Goal: Task Accomplishment & Management: Manage account settings

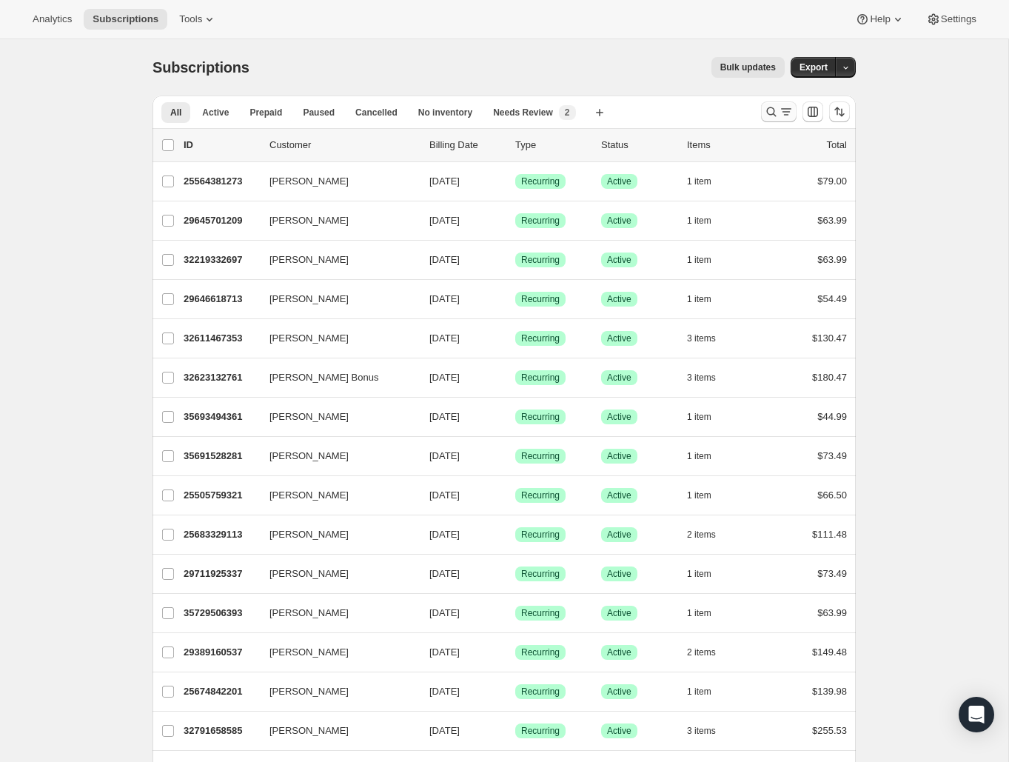
click at [769, 112] on icon "Search and filter results" at bounding box center [771, 111] width 15 height 15
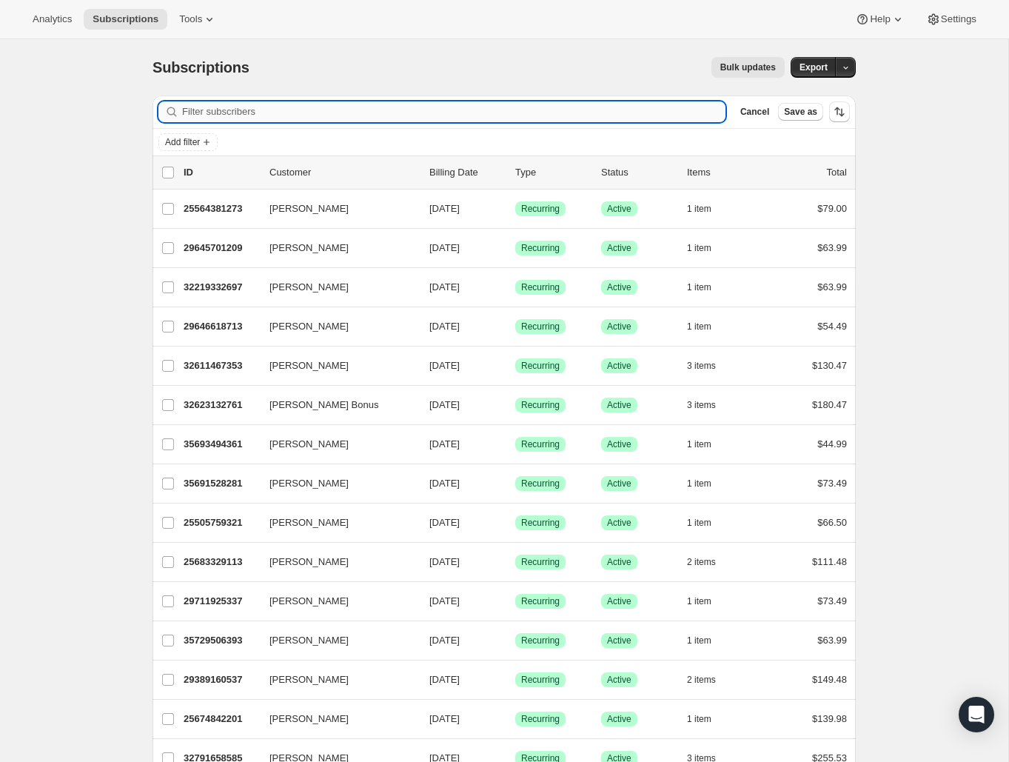
paste input "[EMAIL_ADDRESS][DOMAIN_NAME]"
type input "[EMAIL_ADDRESS][DOMAIN_NAME]"
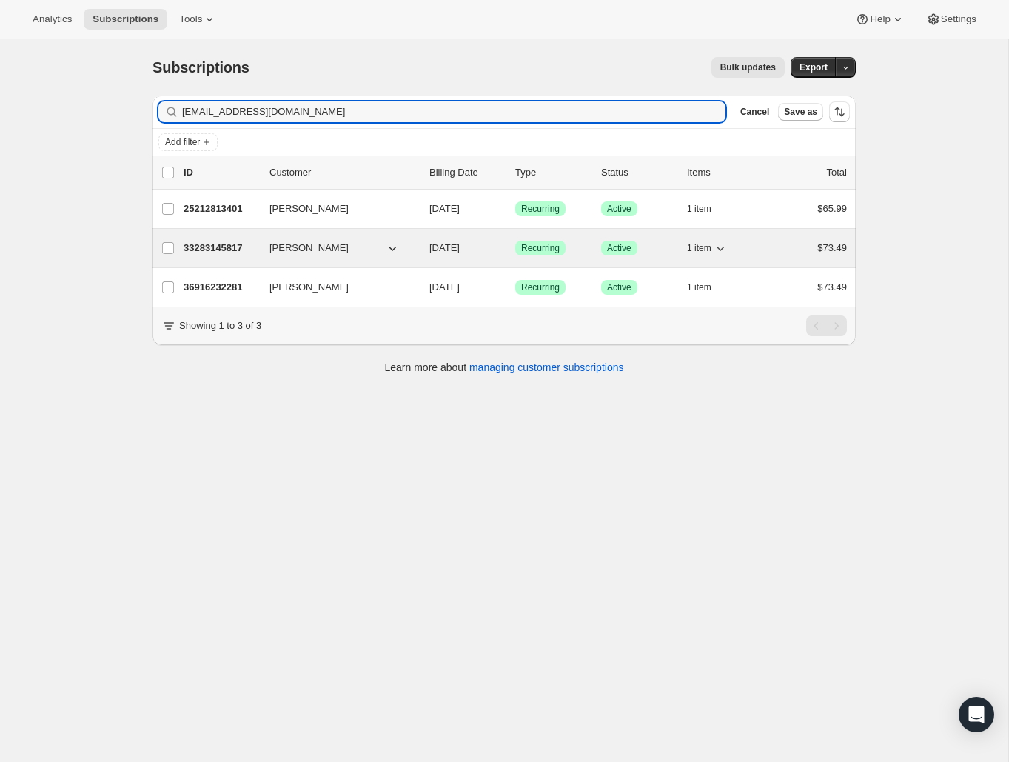
click at [236, 255] on div "33283145817 [PERSON_NAME] [DATE] Success Recurring Success Active 1 item $73.49" at bounding box center [516, 248] width 664 height 21
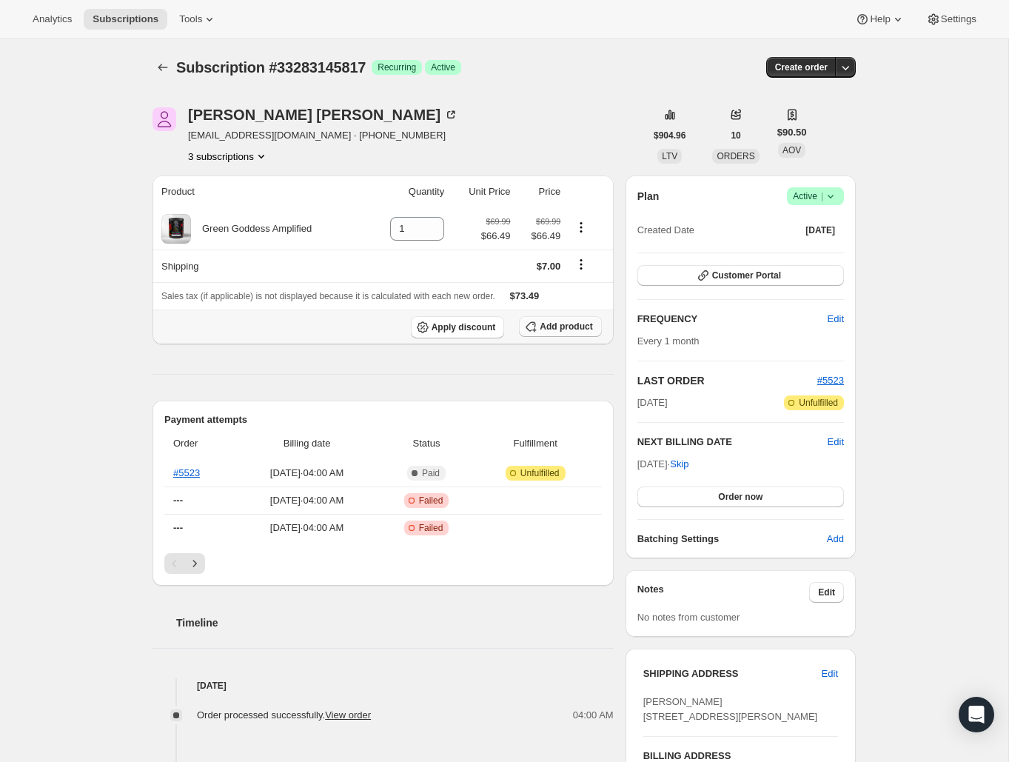
click at [532, 325] on icon "button" at bounding box center [531, 326] width 15 height 15
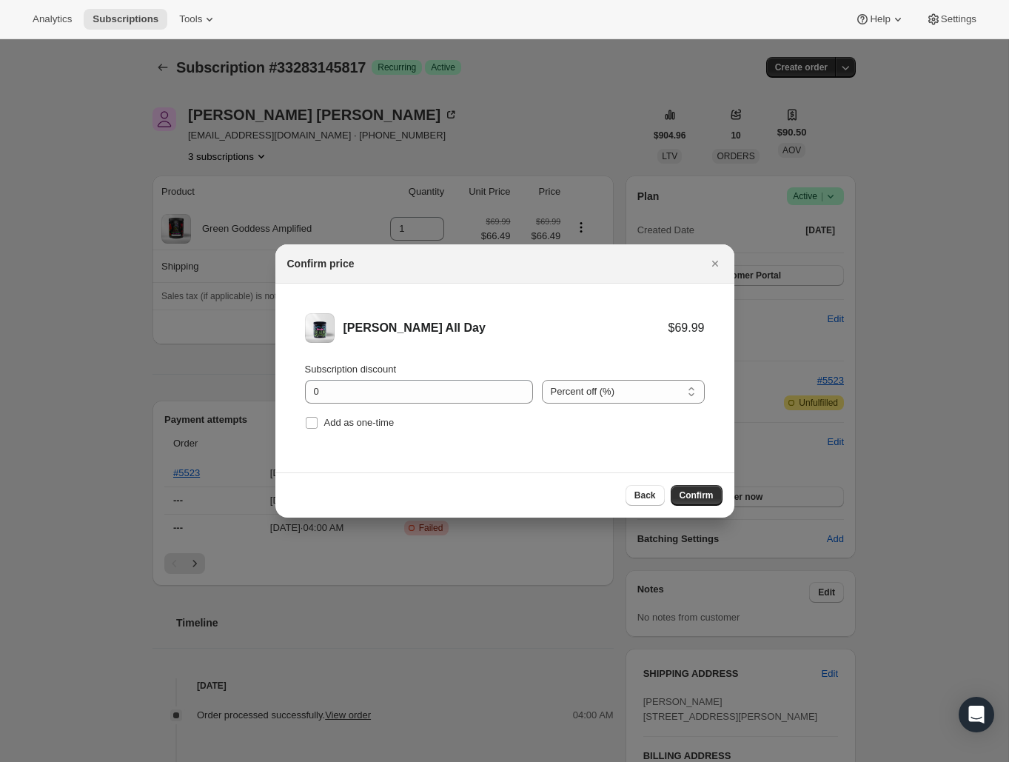
click at [706, 497] on span "Confirm" at bounding box center [697, 495] width 34 height 12
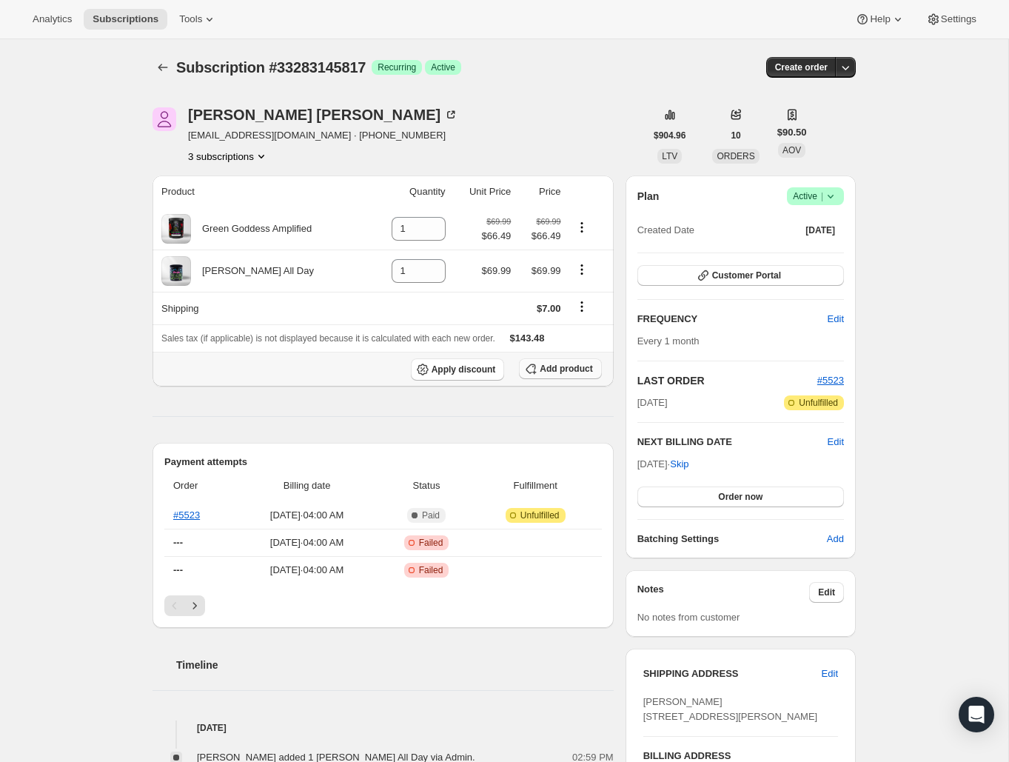
click at [560, 370] on span "Add product" at bounding box center [566, 369] width 53 height 12
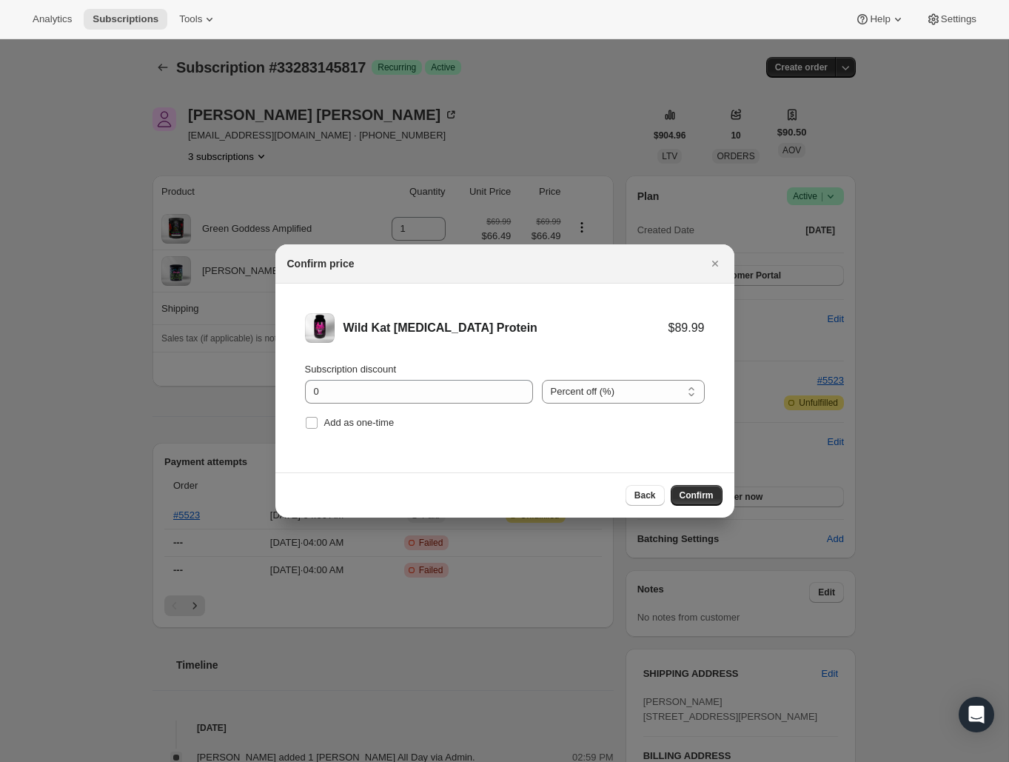
click at [715, 496] on button "Confirm" at bounding box center [697, 495] width 52 height 21
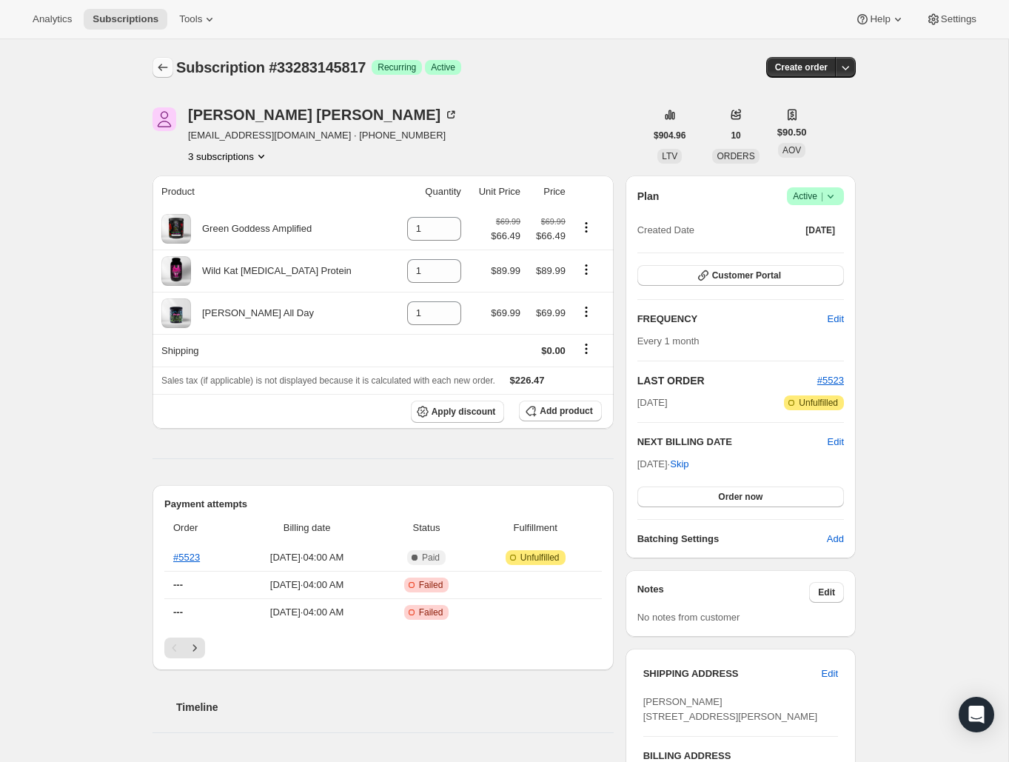
click at [157, 59] on button "Subscriptions" at bounding box center [163, 67] width 21 height 21
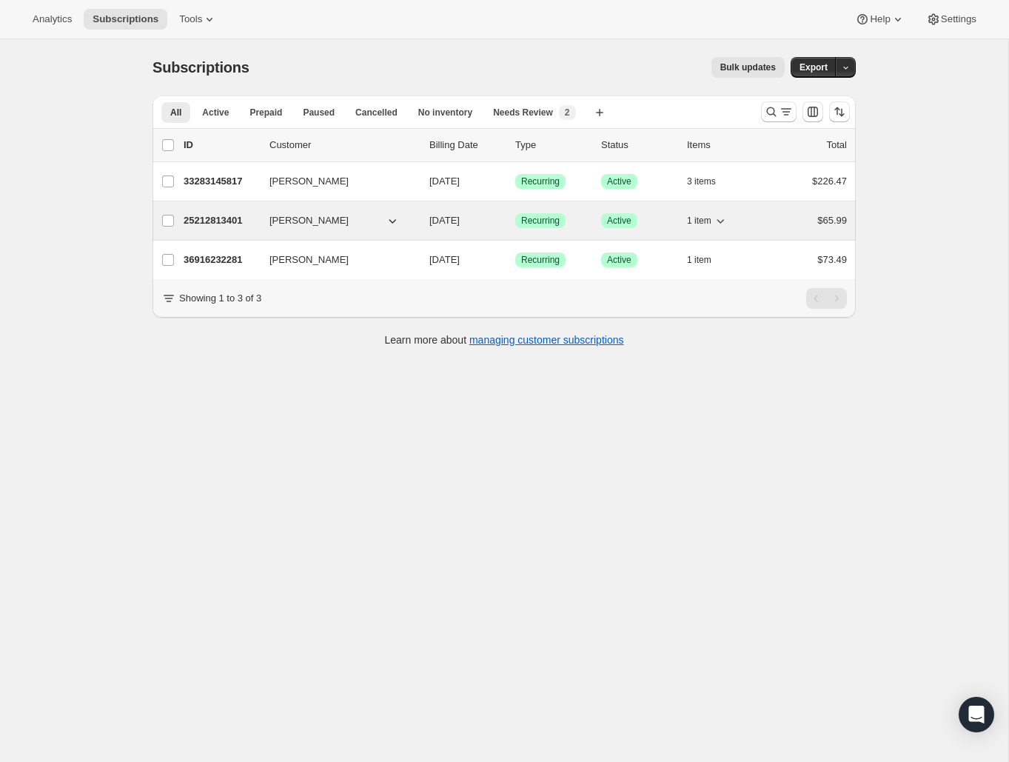
click at [186, 224] on p "25212813401" at bounding box center [221, 220] width 74 height 15
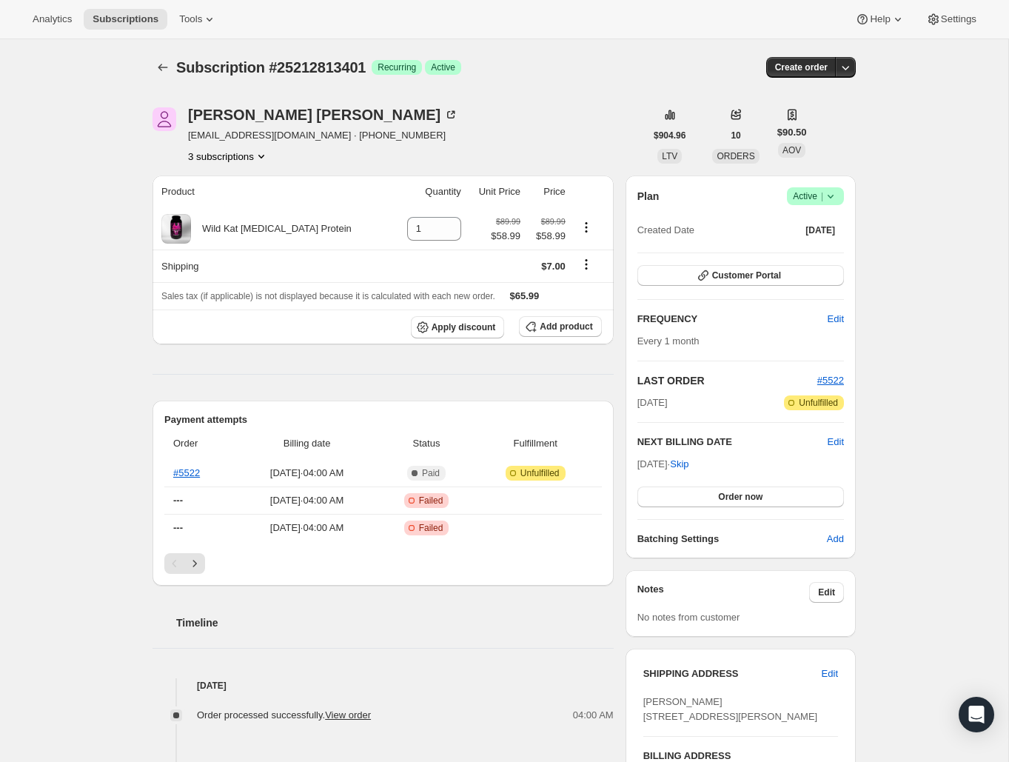
click at [826, 196] on icon at bounding box center [830, 196] width 15 height 15
click at [837, 255] on span "Cancel subscription" at bounding box center [811, 250] width 84 height 11
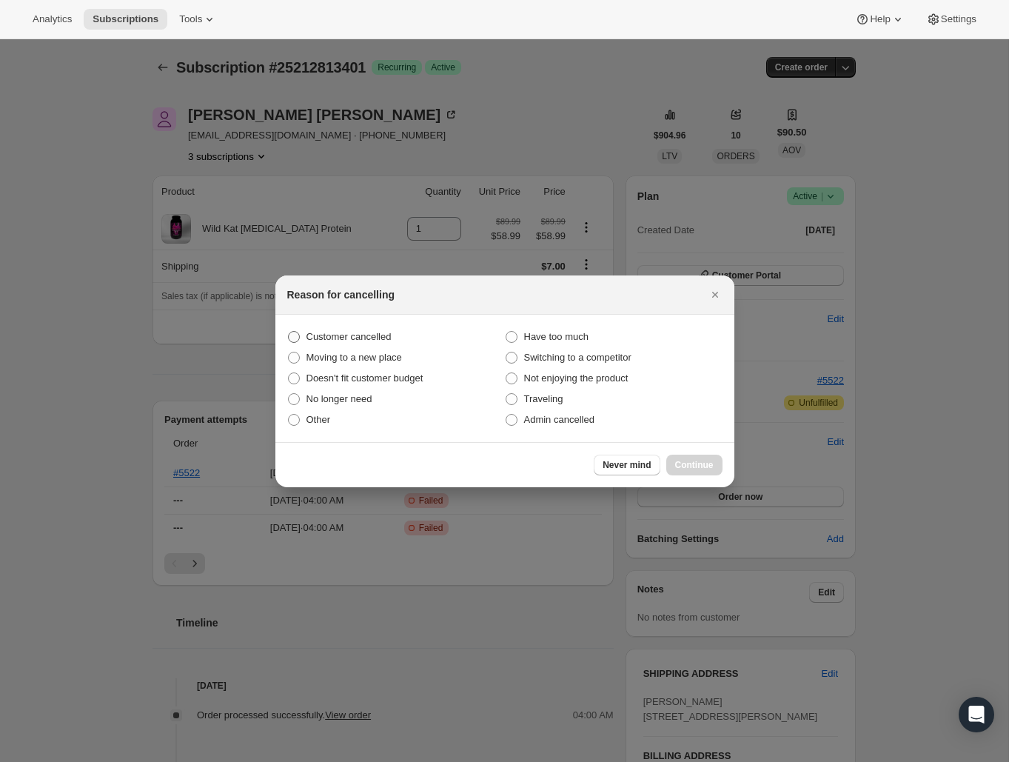
click at [344, 342] on span "Customer cancelled" at bounding box center [349, 336] width 85 height 11
click at [289, 332] on input "Customer cancelled" at bounding box center [288, 331] width 1 height 1
radio input "true"
click at [690, 464] on span "Continue" at bounding box center [694, 465] width 39 height 12
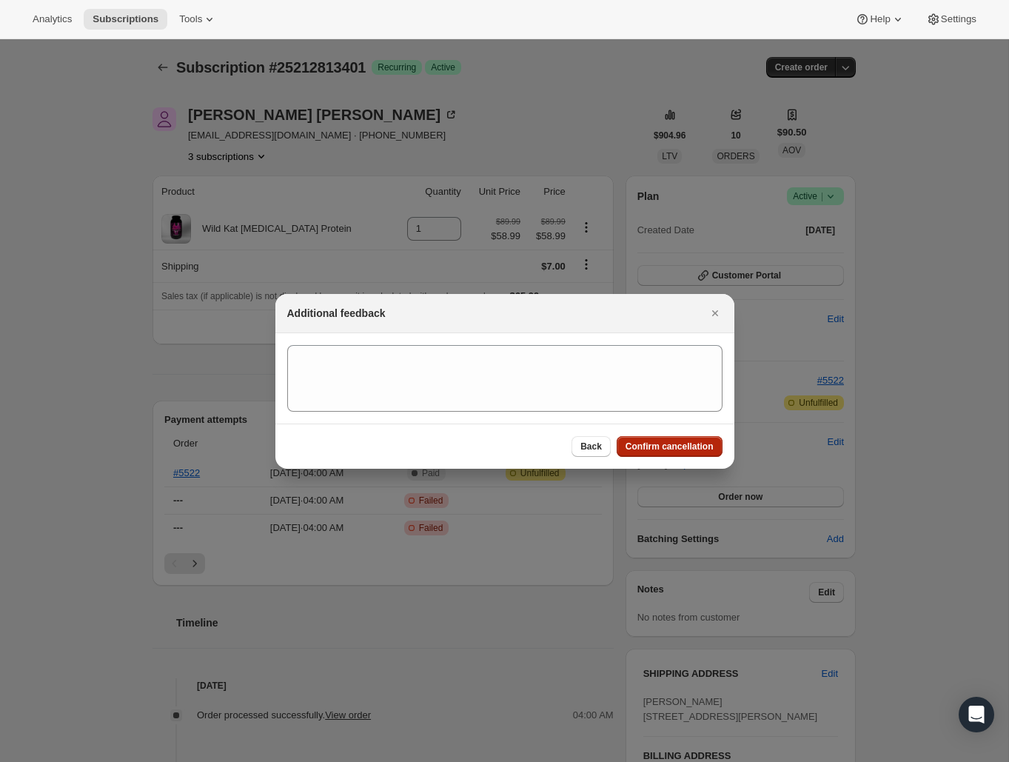
click at [689, 456] on button "Confirm cancellation" at bounding box center [670, 446] width 106 height 21
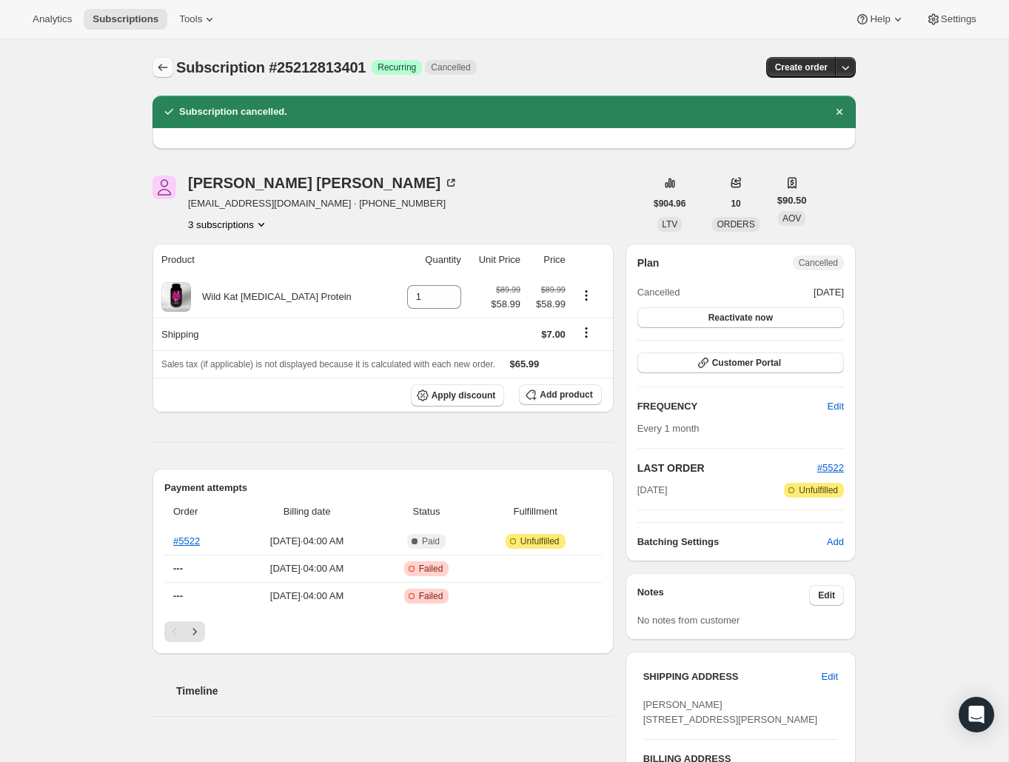
click at [159, 70] on icon "Subscriptions" at bounding box center [163, 67] width 15 height 15
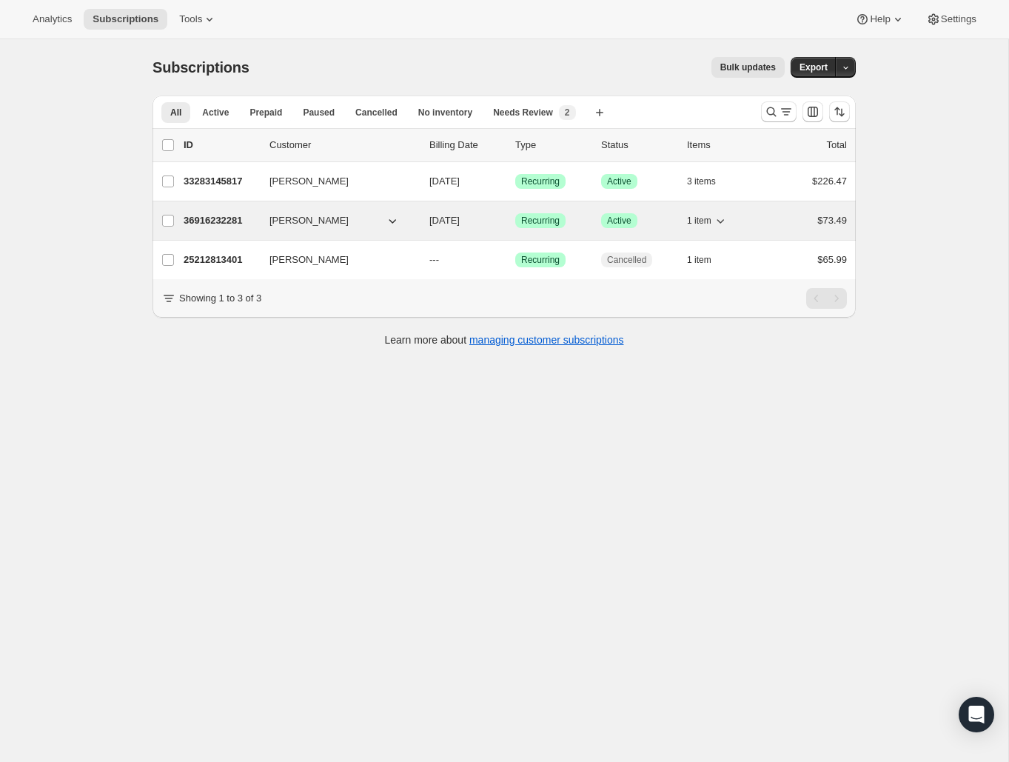
click at [244, 223] on p "36916232281" at bounding box center [221, 220] width 74 height 15
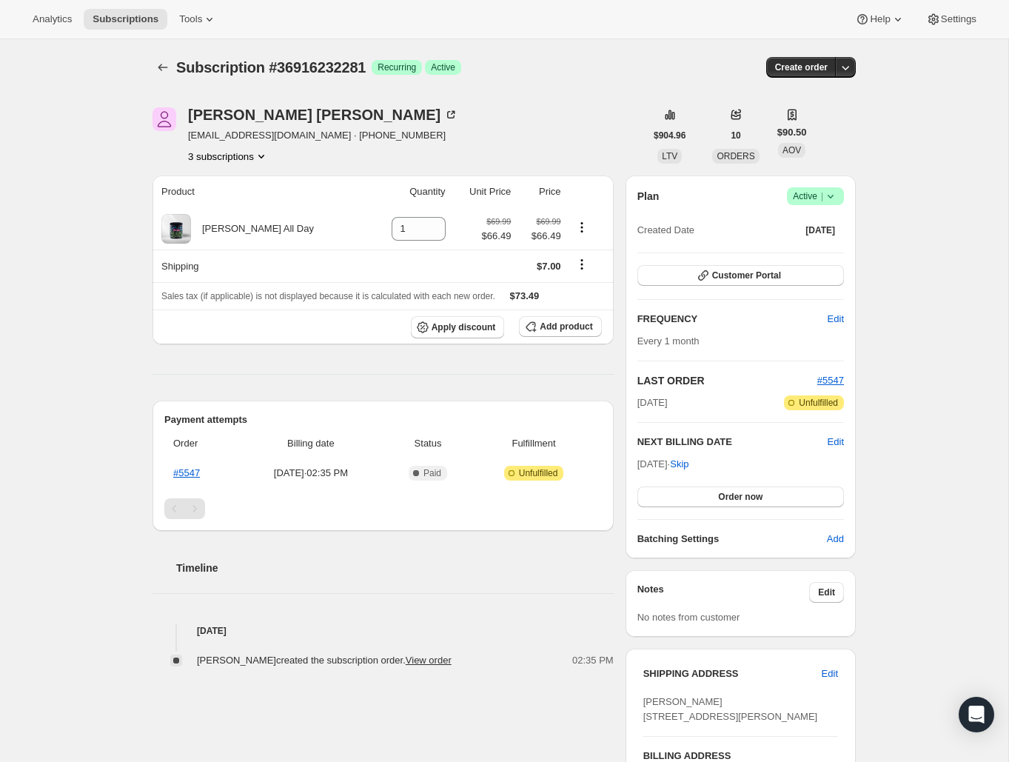
click at [832, 204] on span "Success Active |" at bounding box center [815, 196] width 57 height 18
click at [817, 240] on button "Cancel subscription" at bounding box center [811, 250] width 93 height 24
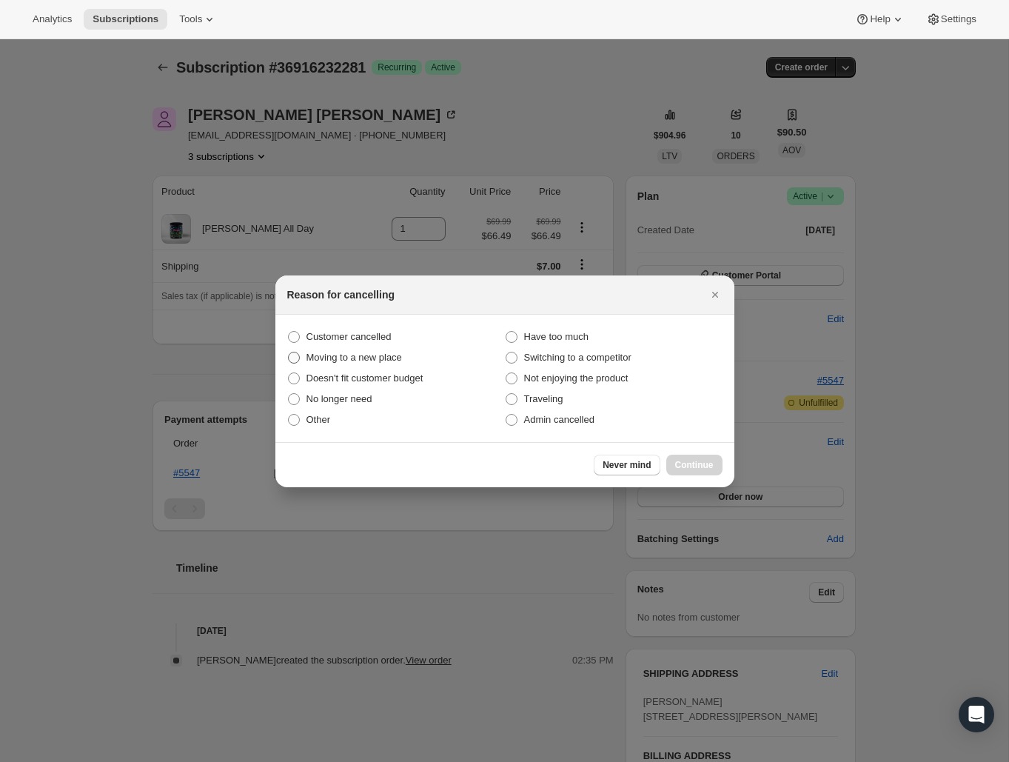
drag, startPoint x: 357, startPoint y: 336, endPoint x: 370, endPoint y: 350, distance: 18.9
click at [357, 336] on span "Customer cancelled" at bounding box center [349, 336] width 85 height 11
click at [289, 332] on input "Customer cancelled" at bounding box center [288, 331] width 1 height 1
radio input "true"
drag, startPoint x: 687, startPoint y: 477, endPoint x: 688, endPoint y: 467, distance: 9.7
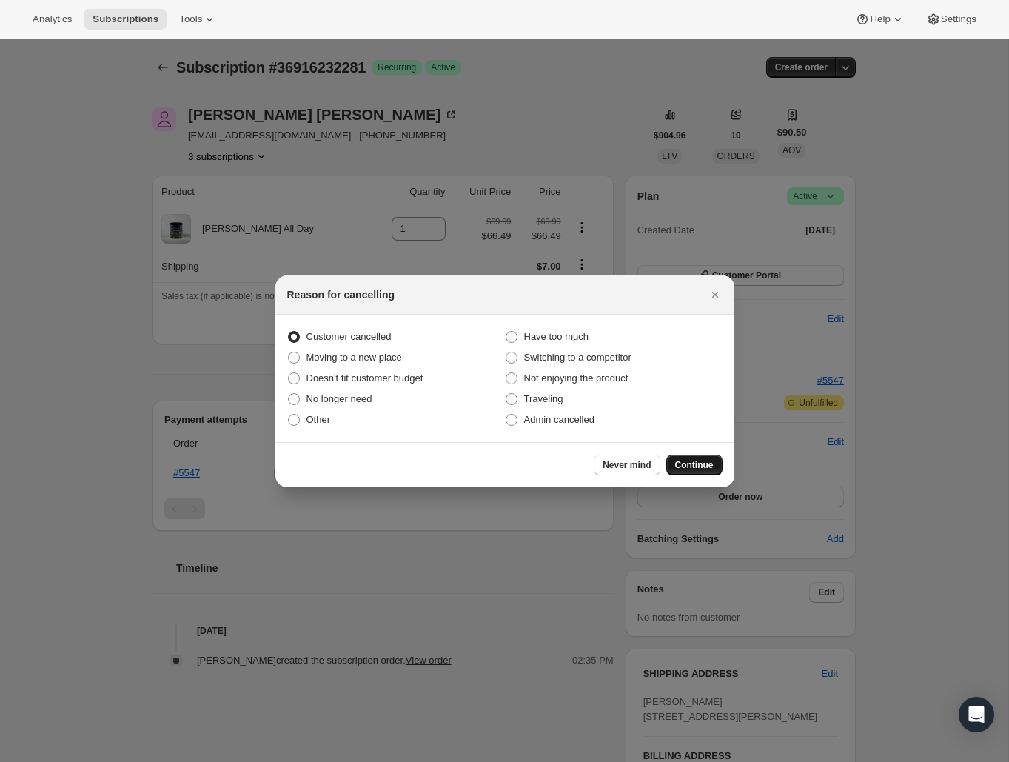
click at [687, 474] on div "Never mind Continue" at bounding box center [504, 464] width 459 height 45
click at [688, 467] on span "Continue" at bounding box center [694, 465] width 39 height 12
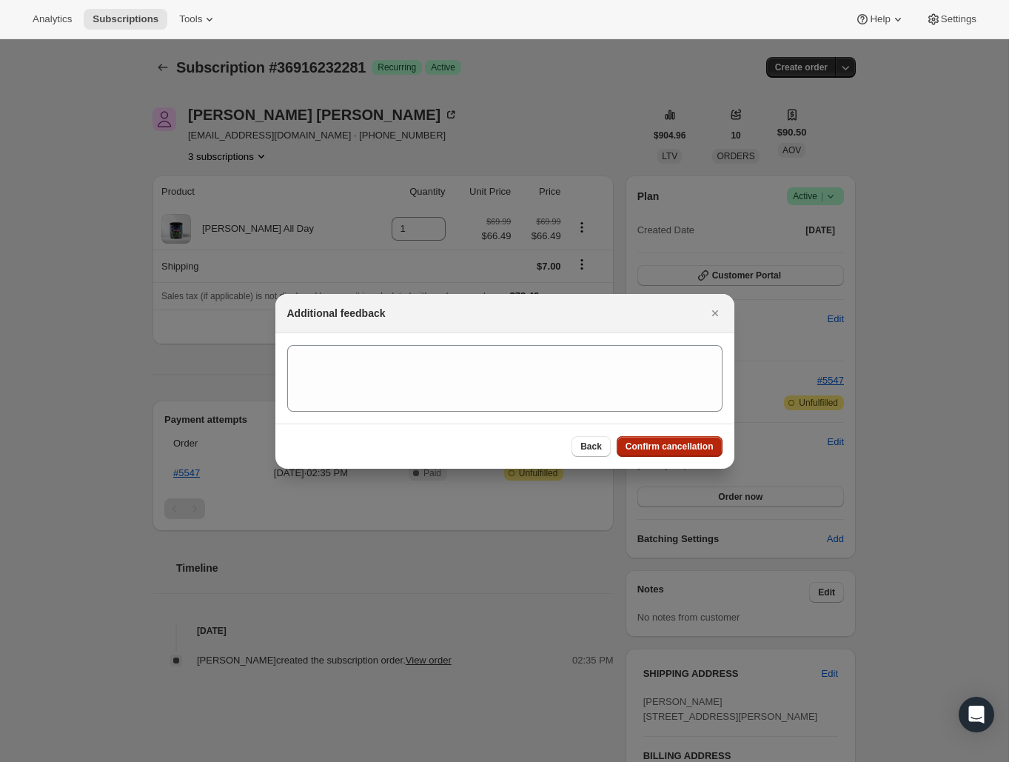
click at [690, 453] on button "Confirm cancellation" at bounding box center [670, 446] width 106 height 21
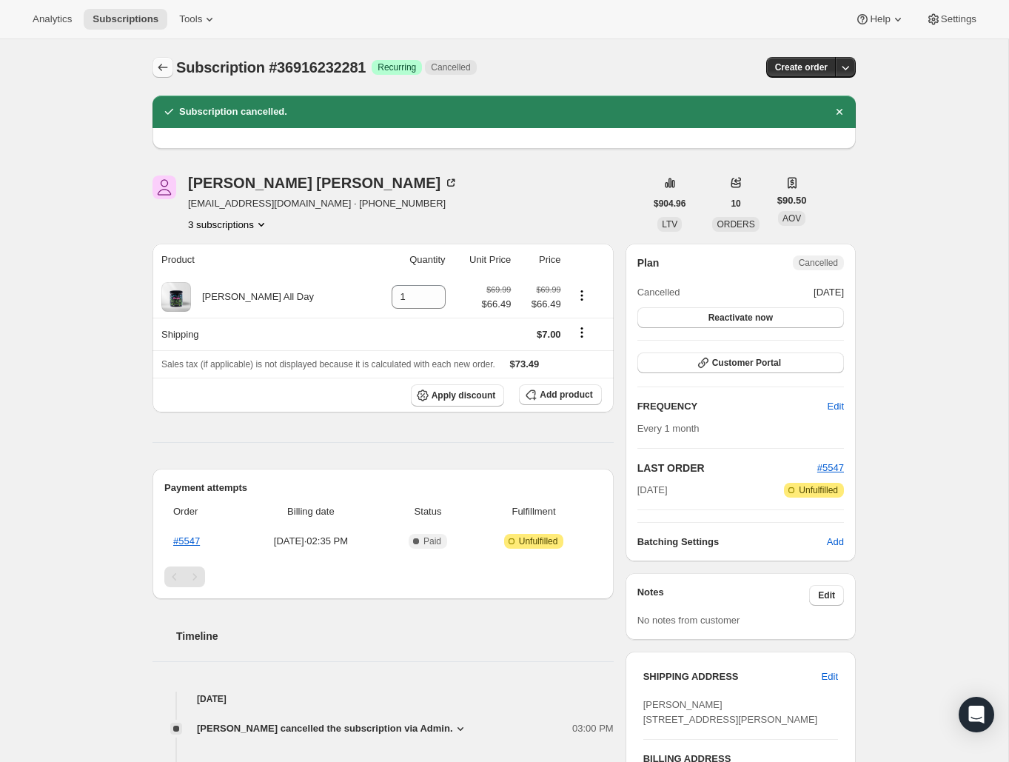
click at [156, 71] on icon "Subscriptions" at bounding box center [163, 67] width 15 height 15
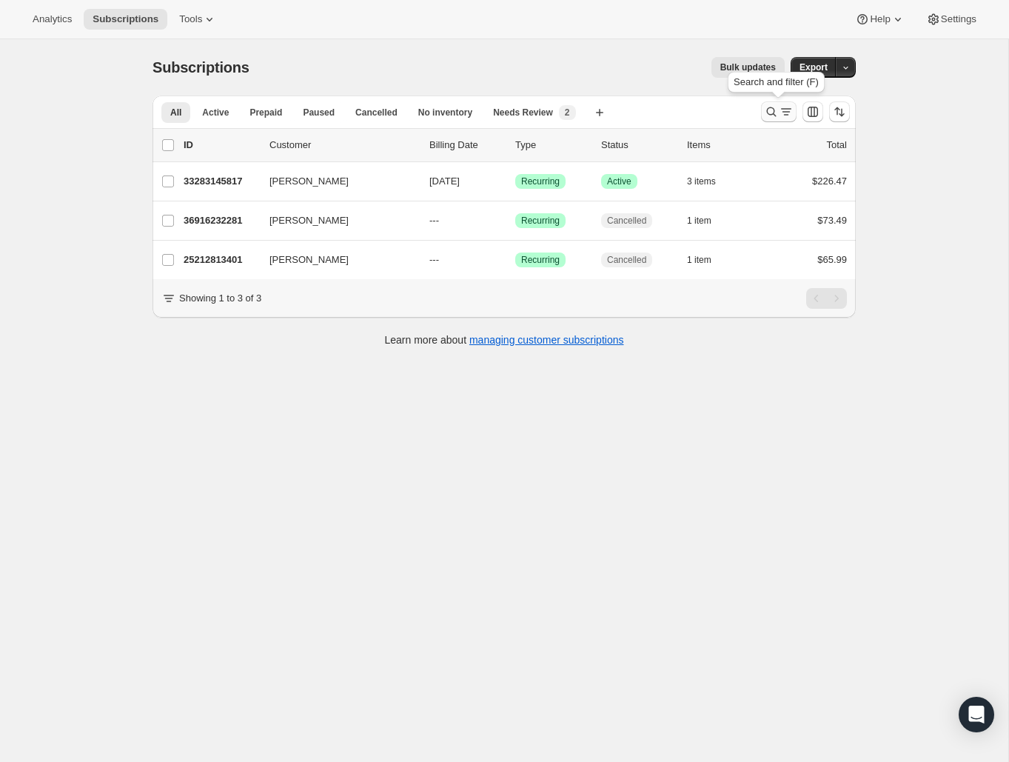
click at [778, 113] on icon "Search and filter results" at bounding box center [771, 111] width 15 height 15
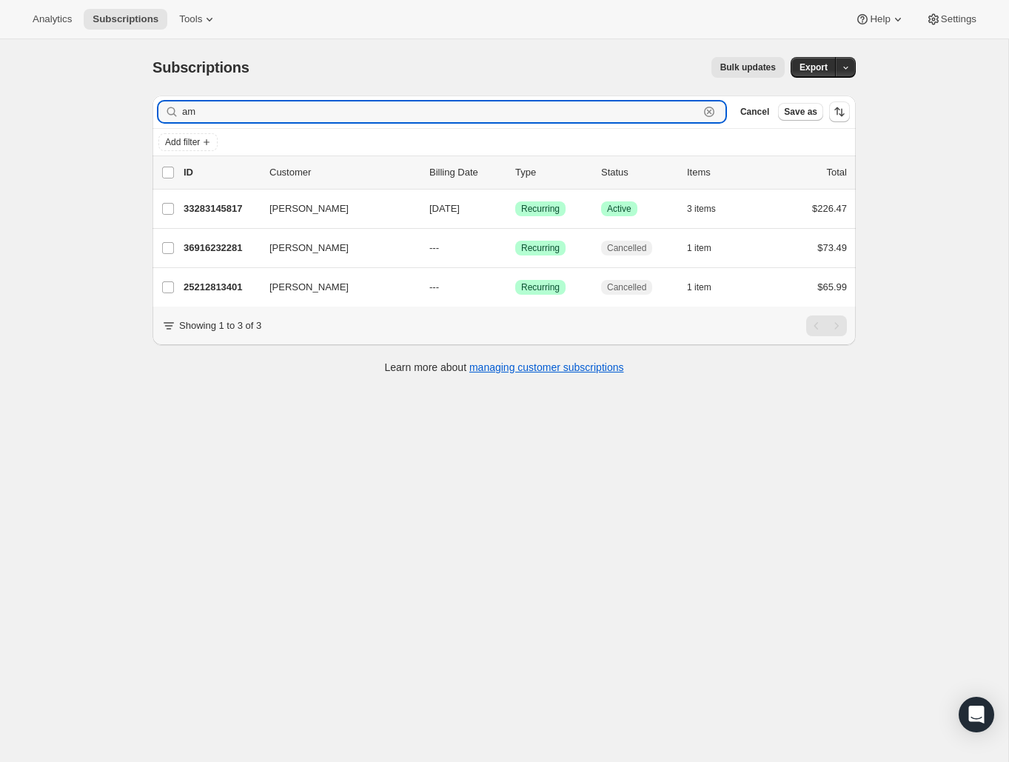
type input "a"
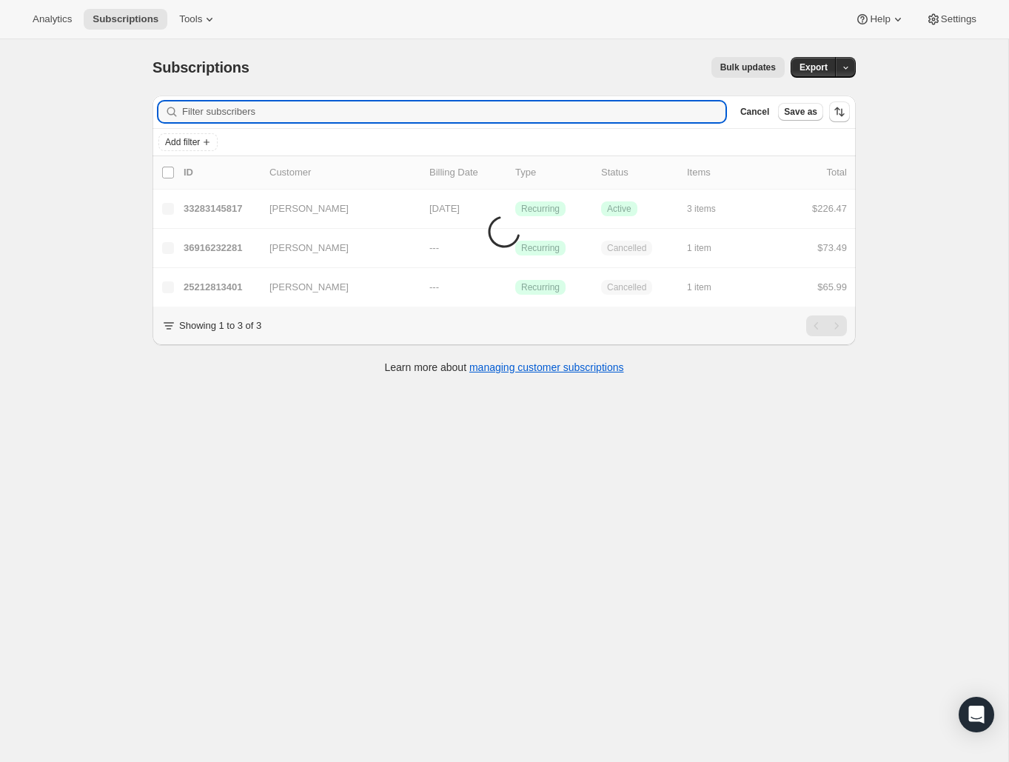
paste input "[EMAIL_ADDRESS][DOMAIN_NAME]"
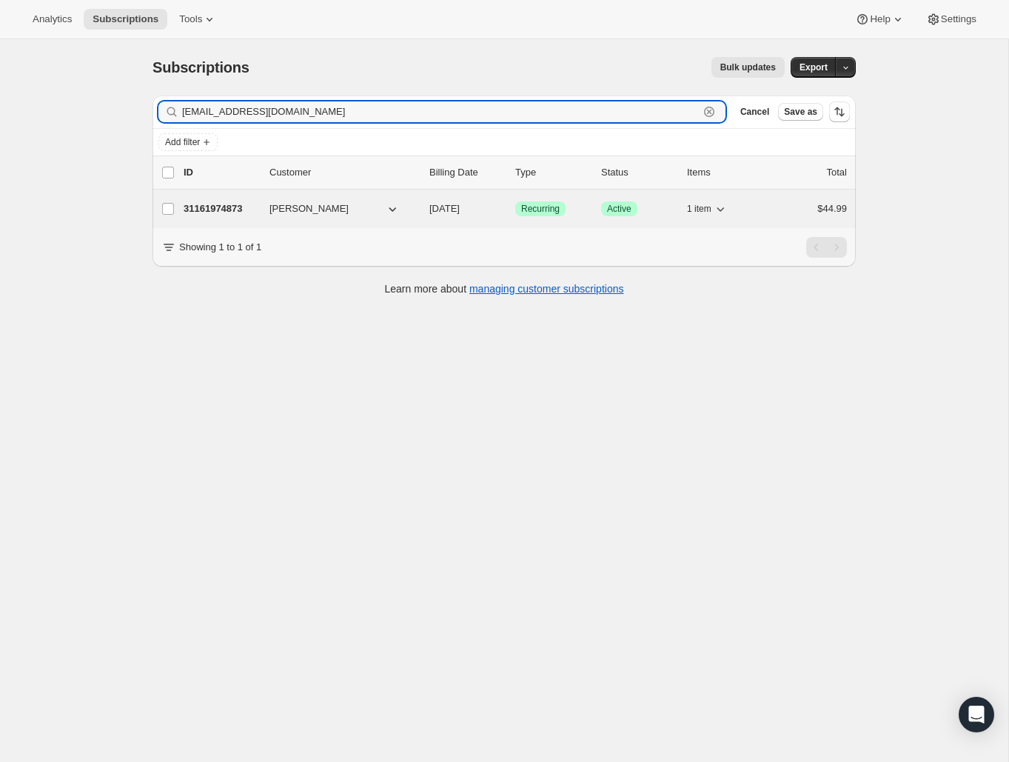
type input "[EMAIL_ADDRESS][DOMAIN_NAME]"
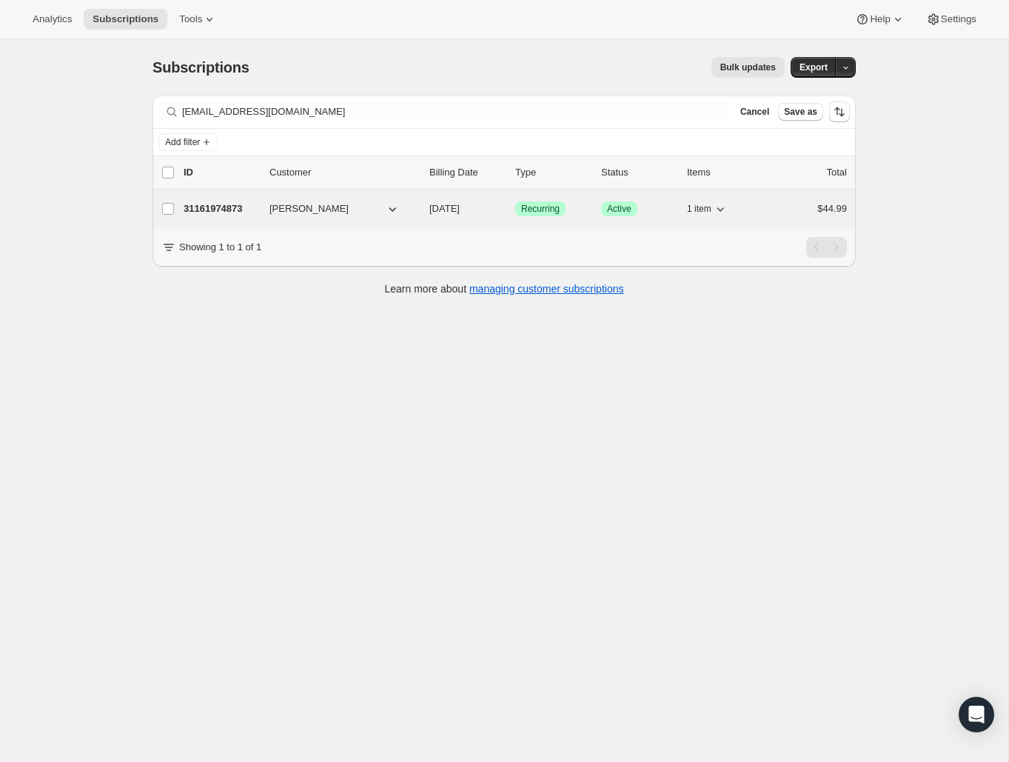
click at [245, 212] on p "31161974873" at bounding box center [221, 208] width 74 height 15
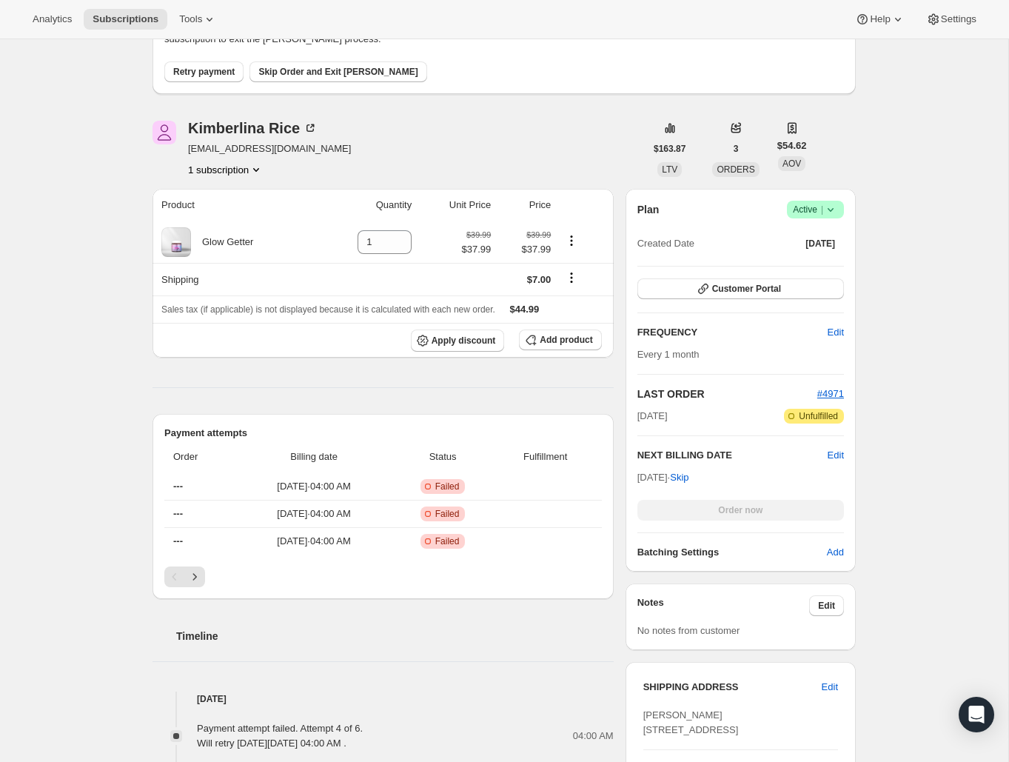
scroll to position [121, 0]
click at [837, 207] on icon at bounding box center [830, 208] width 15 height 15
drag, startPoint x: 963, startPoint y: 383, endPoint x: 953, endPoint y: 384, distance: 10.5
click at [962, 384] on div "Subscription #31161974873. This page is ready Subscription #31161974873 Success…" at bounding box center [504, 586] width 1009 height 1334
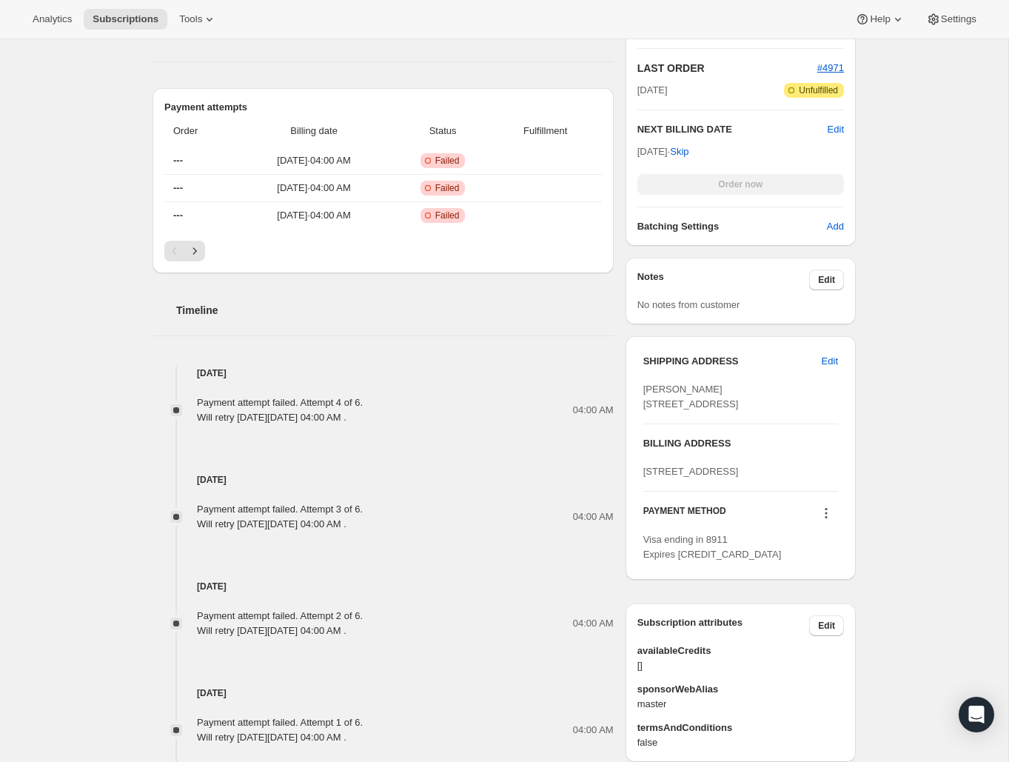
scroll to position [447, 0]
click at [820, 520] on icon at bounding box center [826, 512] width 15 height 15
click at [852, 605] on span "Send link to update card" at bounding box center [823, 601] width 104 height 11
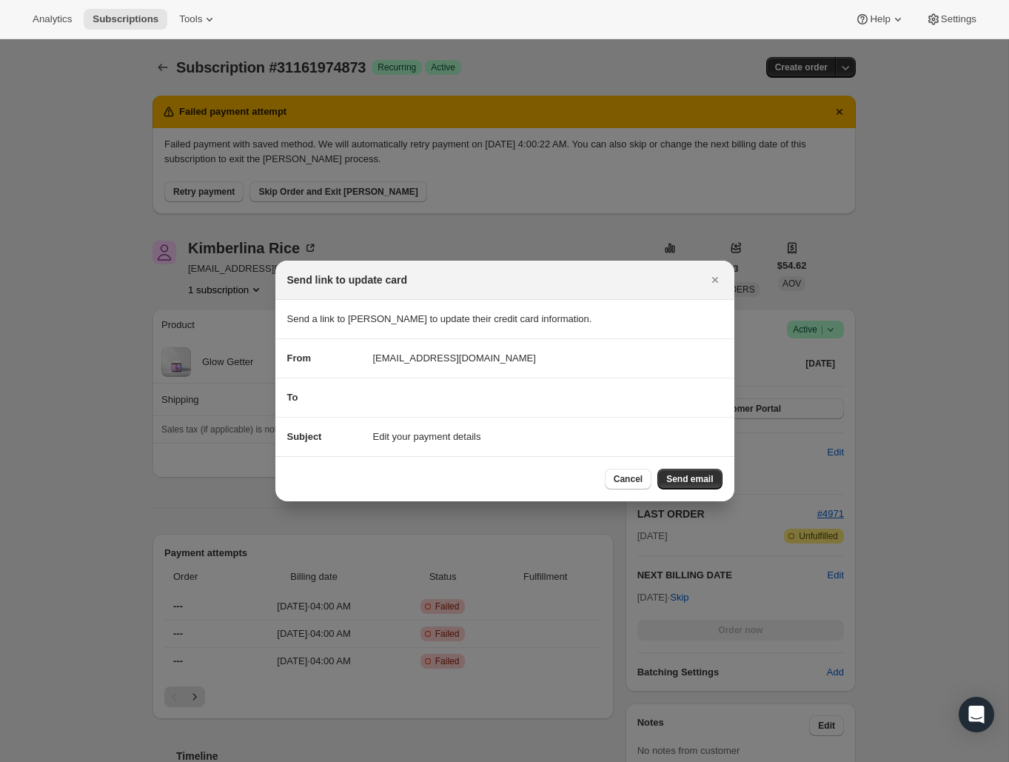
scroll to position [444, 0]
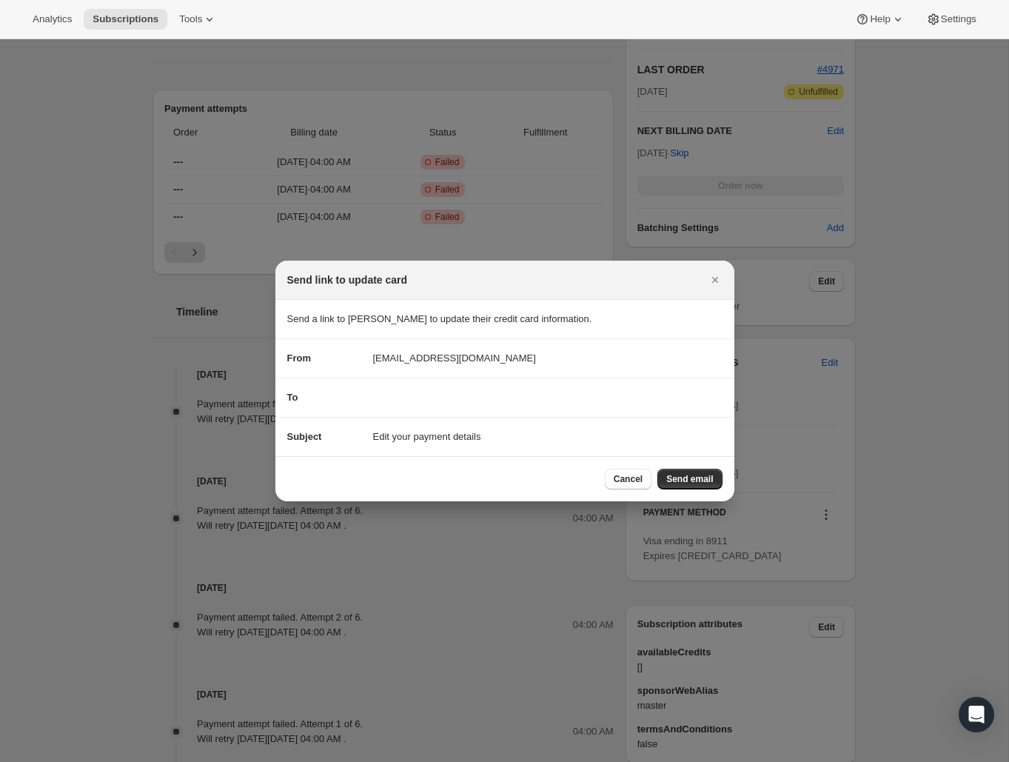
drag, startPoint x: 489, startPoint y: 382, endPoint x: 484, endPoint y: 392, distance: 11.3
click at [489, 382] on section "To" at bounding box center [504, 397] width 459 height 39
click at [484, 392] on div "To" at bounding box center [504, 397] width 435 height 15
click at [627, 481] on span "Cancel" at bounding box center [628, 479] width 29 height 12
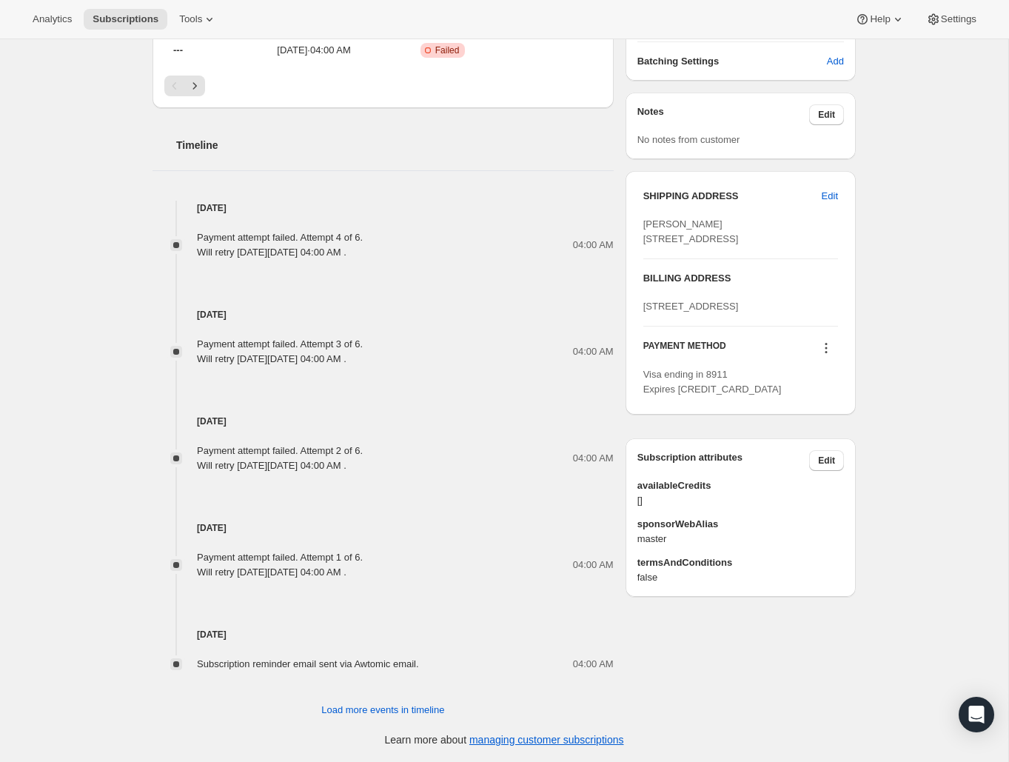
scroll to position [612, 0]
click at [830, 198] on span "Edit" at bounding box center [830, 196] width 16 height 15
select select "[GEOGRAPHIC_DATA]"
select select "ID"
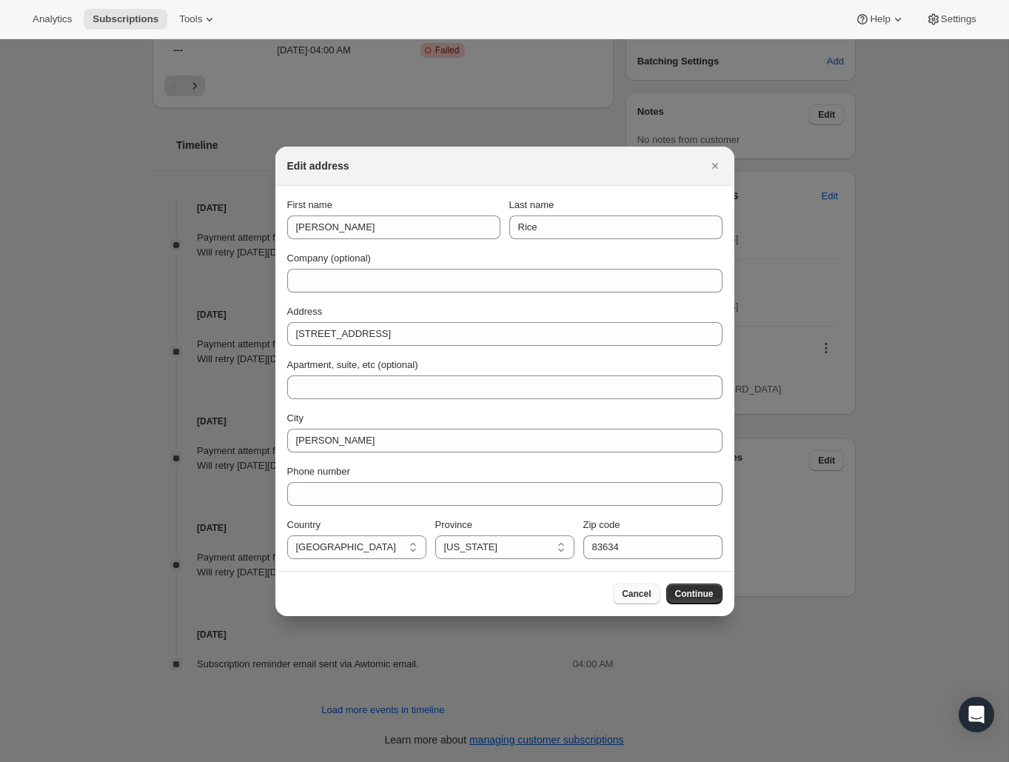
click at [633, 598] on span "Cancel" at bounding box center [636, 594] width 29 height 12
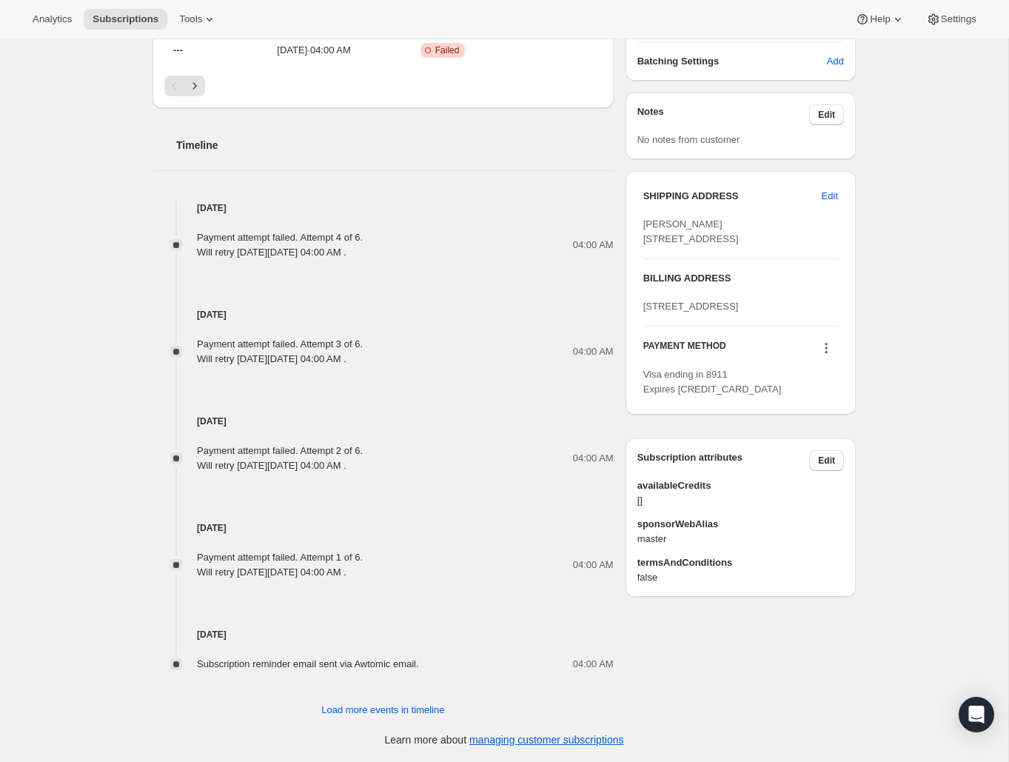
click at [830, 467] on span "Edit" at bounding box center [826, 461] width 17 height 12
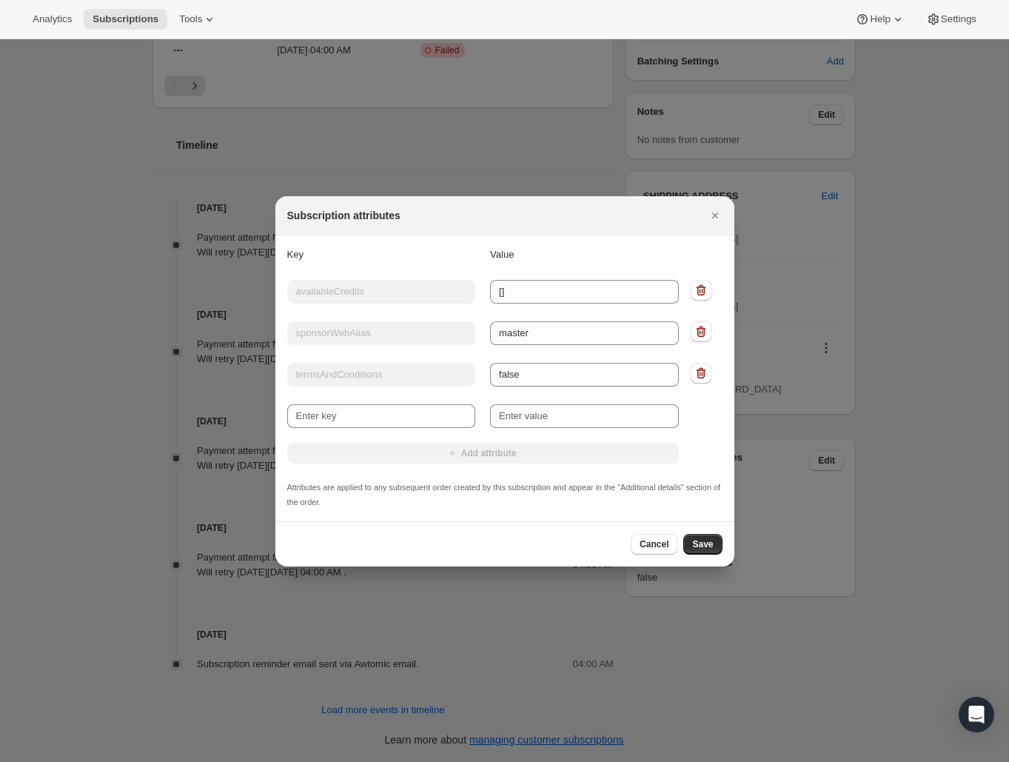
scroll to position [0, 0]
click at [712, 215] on icon "Close" at bounding box center [715, 215] width 15 height 15
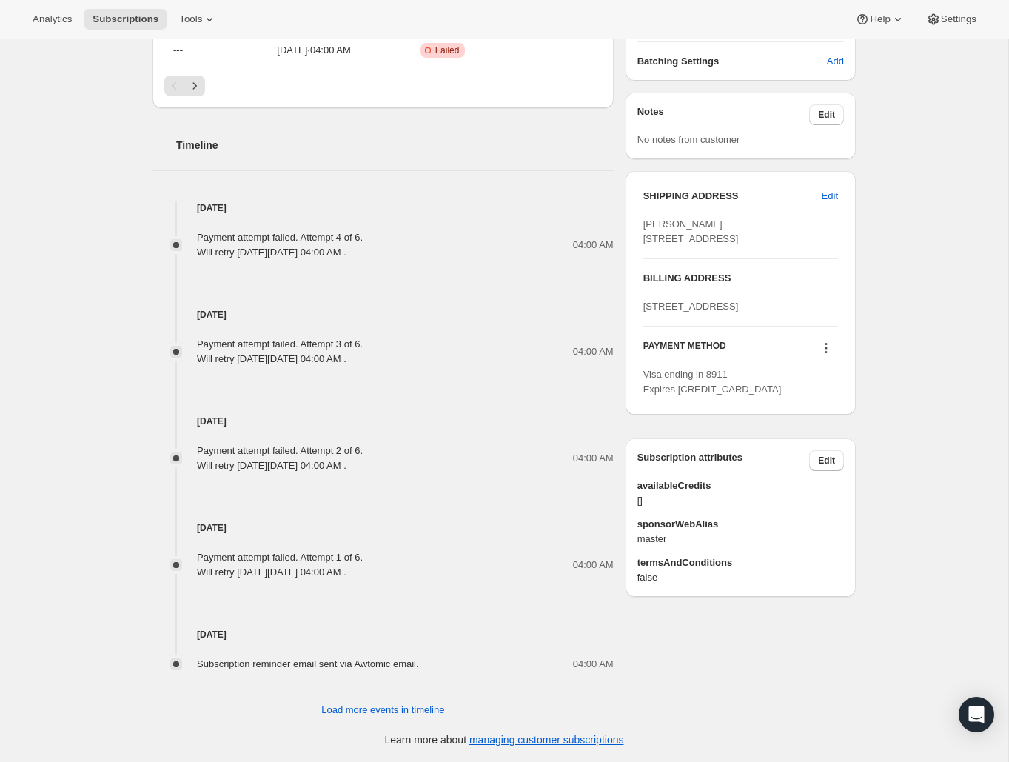
scroll to position [612, 0]
click at [820, 355] on icon at bounding box center [826, 348] width 15 height 15
click at [837, 433] on span "Send link to update card" at bounding box center [823, 437] width 104 height 11
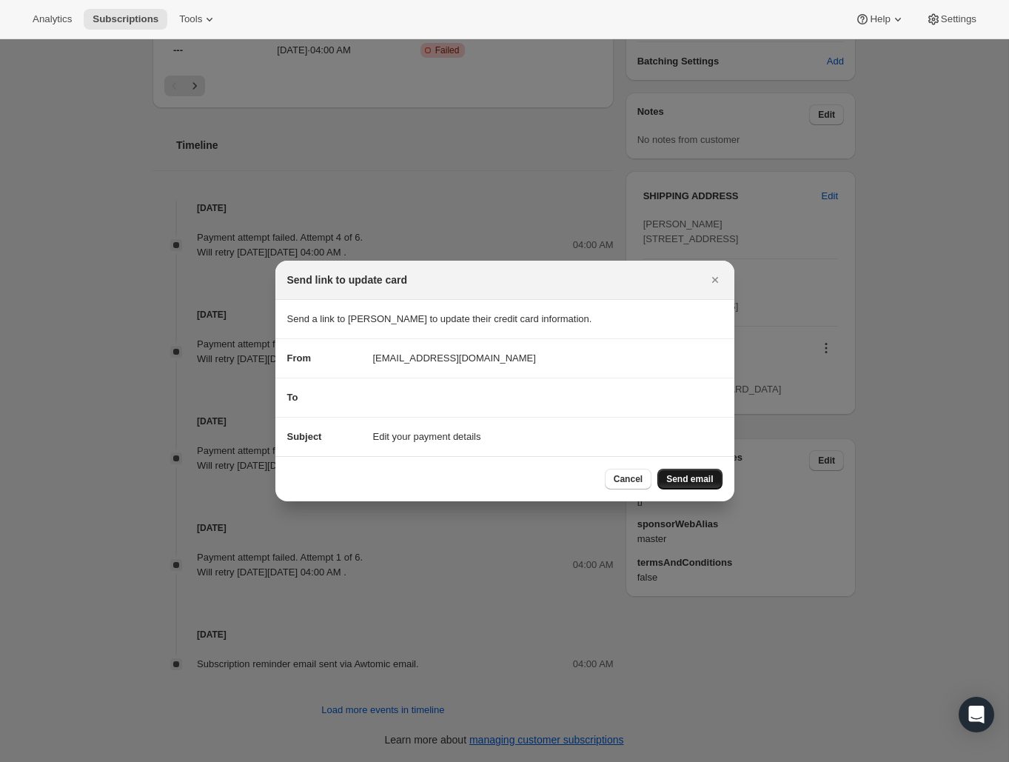
click at [688, 481] on span "Send email" at bounding box center [689, 479] width 47 height 12
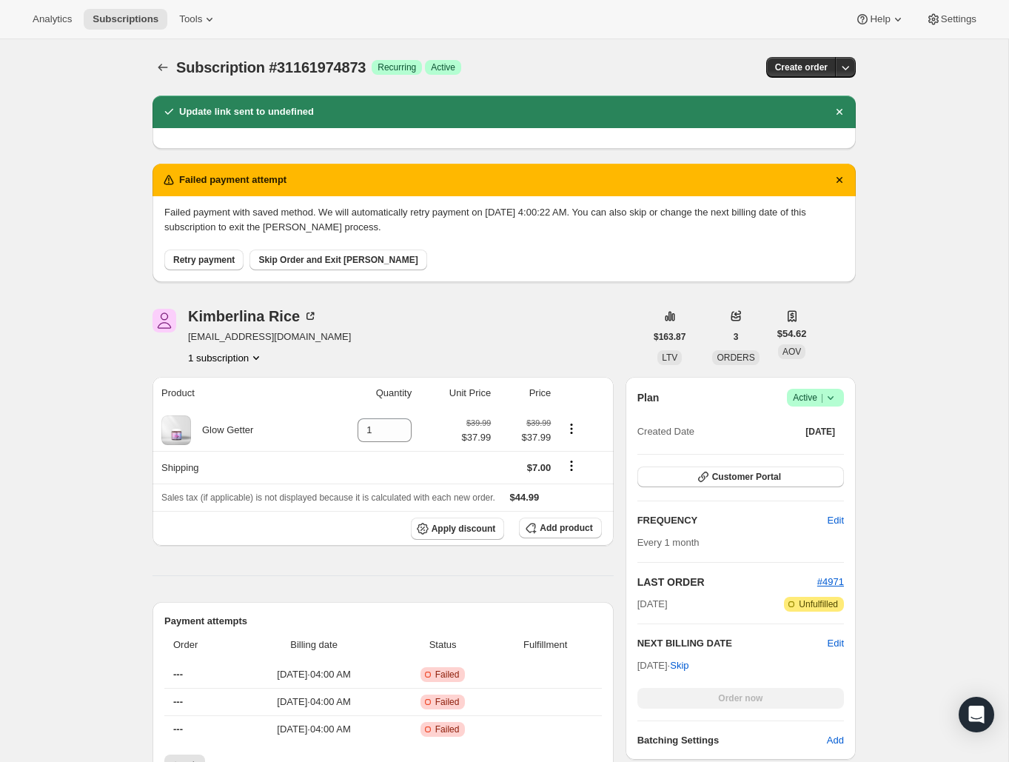
scroll to position [612, 0]
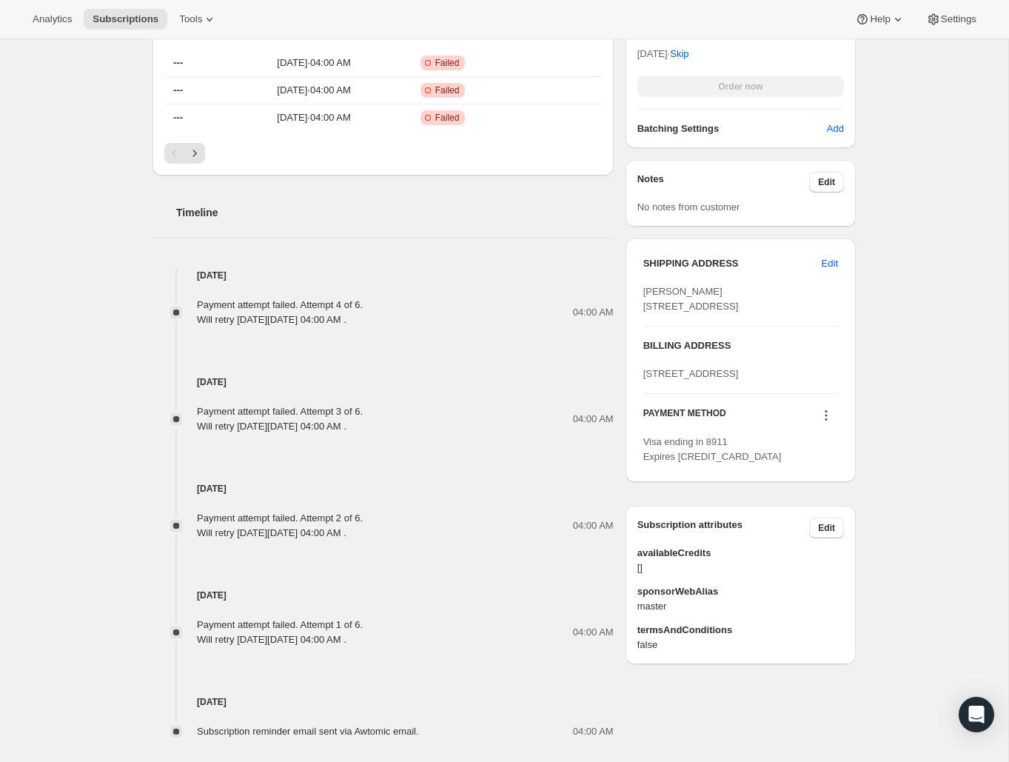
click at [829, 423] on icon at bounding box center [826, 415] width 15 height 15
click at [835, 510] on span "Send link to update card" at bounding box center [823, 504] width 104 height 11
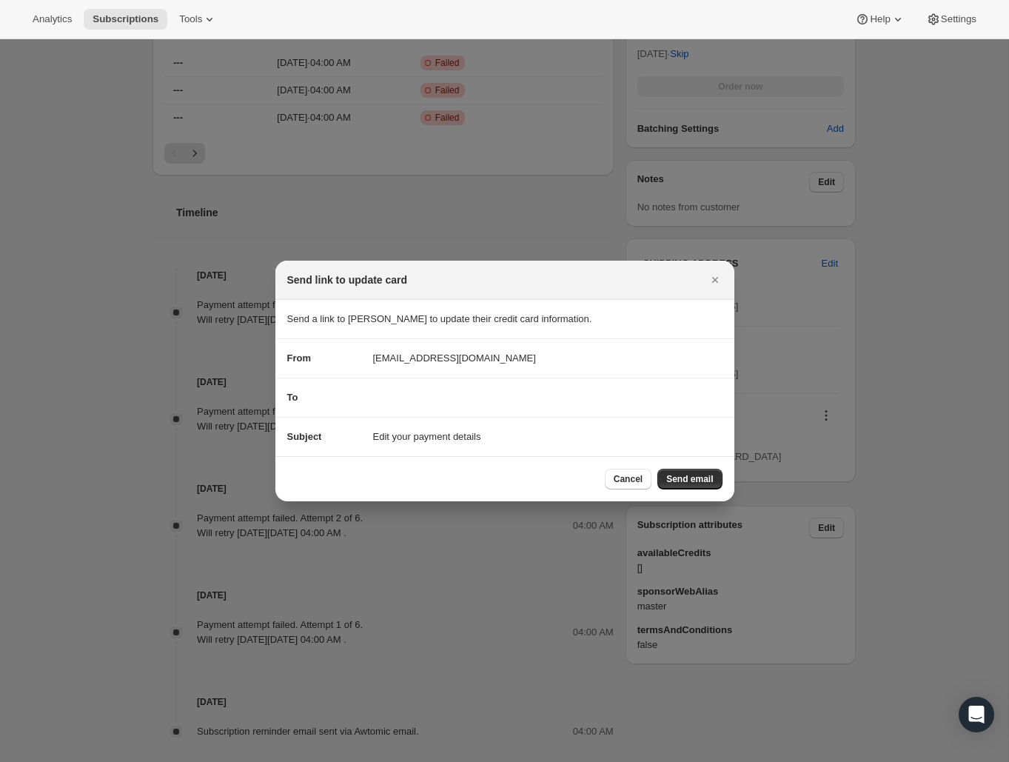
scroll to position [0, 0]
drag, startPoint x: 393, startPoint y: 397, endPoint x: 358, endPoint y: 396, distance: 35.6
click at [393, 397] on div "To" at bounding box center [504, 397] width 435 height 15
click at [487, 395] on div "To" at bounding box center [504, 397] width 435 height 15
drag, startPoint x: 710, startPoint y: 278, endPoint x: 706, endPoint y: 298, distance: 19.8
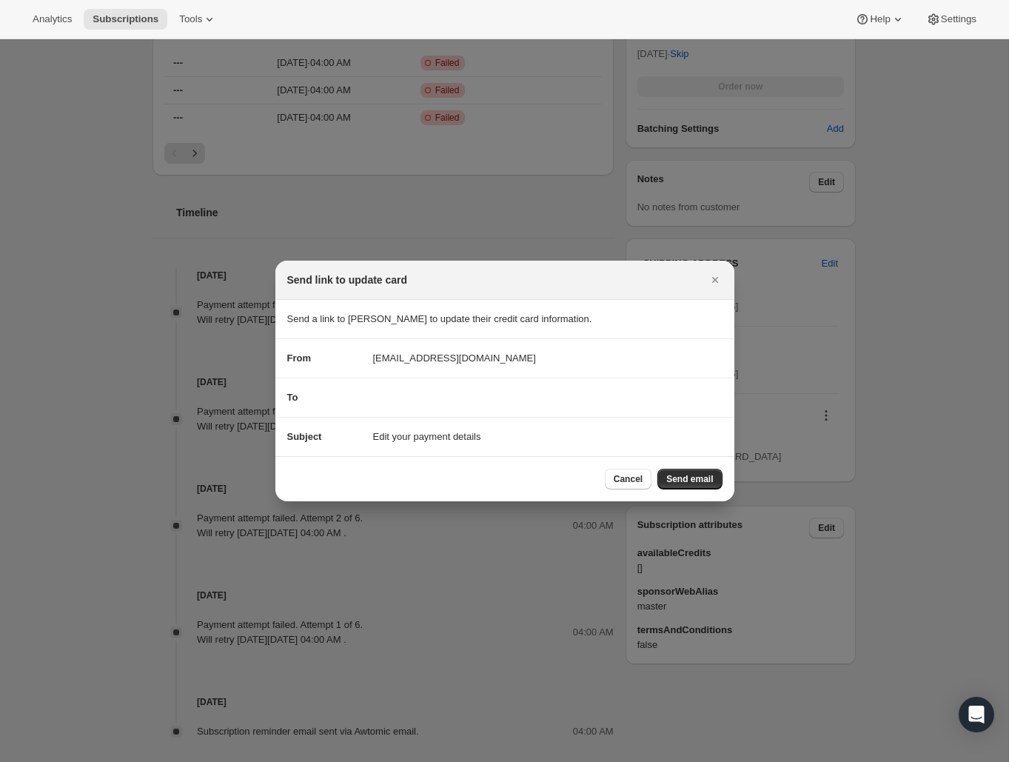
click at [710, 279] on icon "Close" at bounding box center [715, 280] width 15 height 15
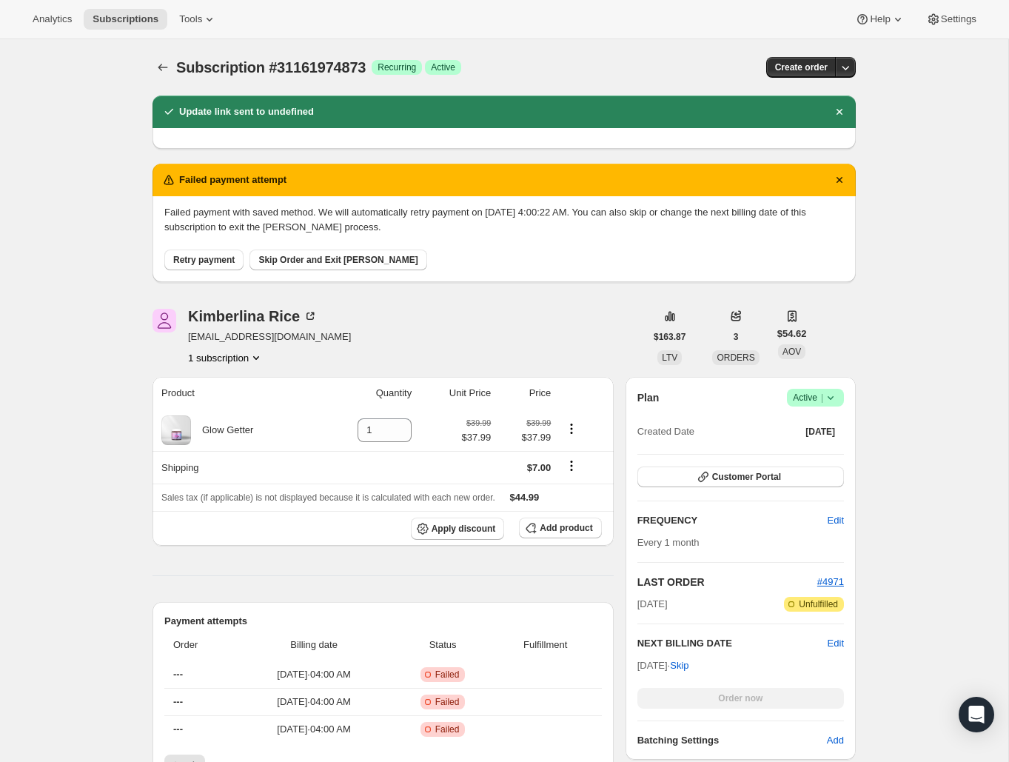
click at [259, 116] on h2 "Update link sent to undefined" at bounding box center [246, 111] width 135 height 15
click at [167, 319] on img "Kimberlina Rice" at bounding box center [165, 321] width 24 height 24
click at [241, 312] on div "[PERSON_NAME]" at bounding box center [253, 316] width 130 height 15
